Goal: Task Accomplishment & Management: Use online tool/utility

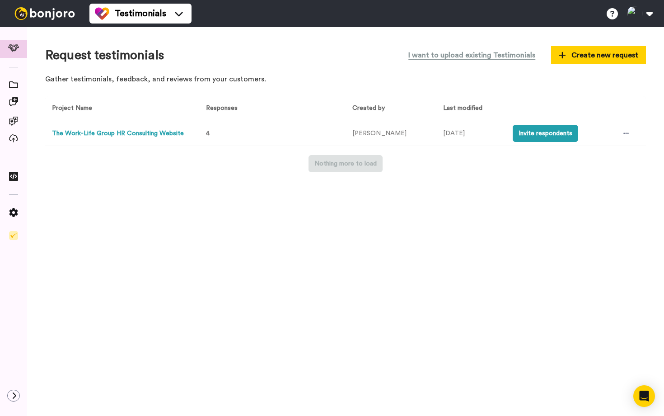
click at [633, 134] on td at bounding box center [629, 133] width 33 height 25
click at [625, 133] on icon at bounding box center [626, 133] width 5 height 1
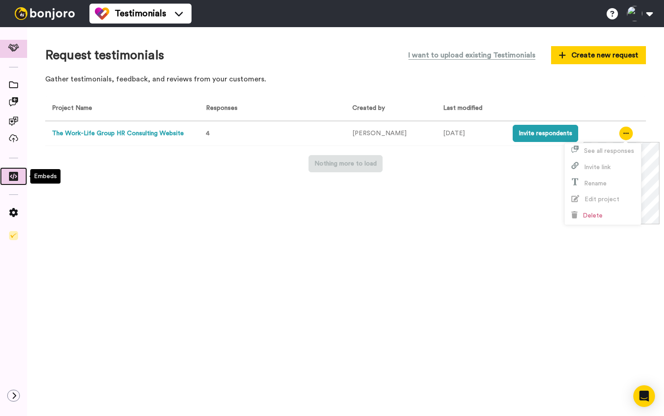
click at [6, 176] on span at bounding box center [13, 178] width 27 height 9
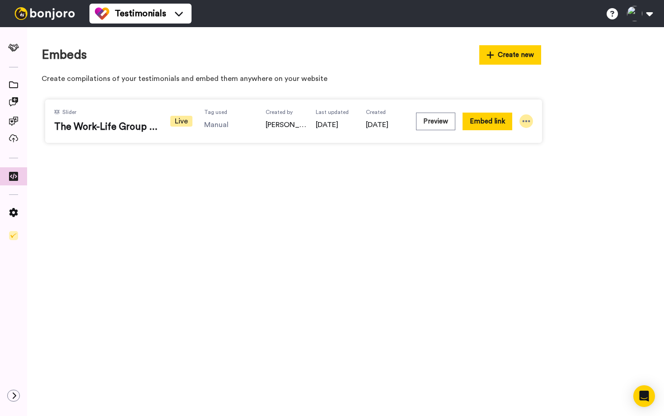
click at [525, 119] on icon at bounding box center [526, 121] width 9 height 9
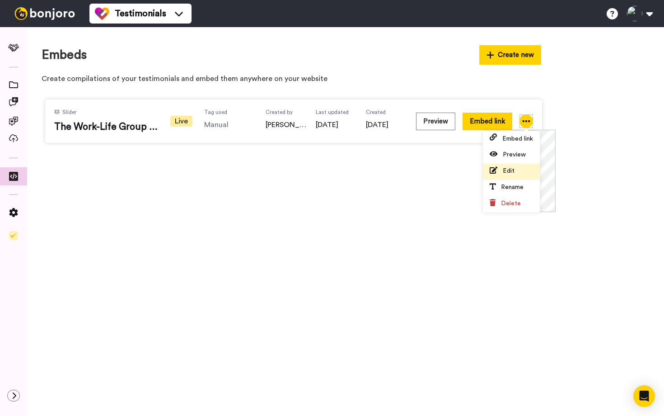
click at [513, 178] on li "Edit" at bounding box center [511, 172] width 57 height 16
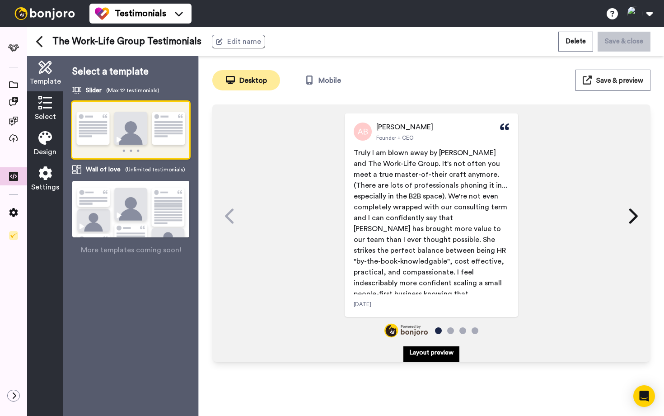
click at [115, 207] on img at bounding box center [130, 221] width 117 height 80
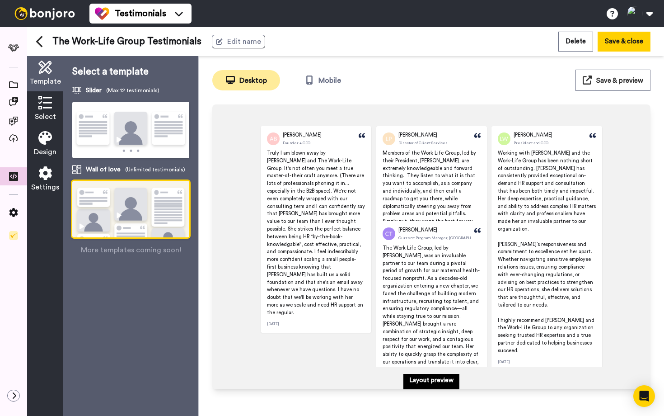
click at [619, 75] on button "Save & preview" at bounding box center [613, 80] width 75 height 21
